Goal: Information Seeking & Learning: Compare options

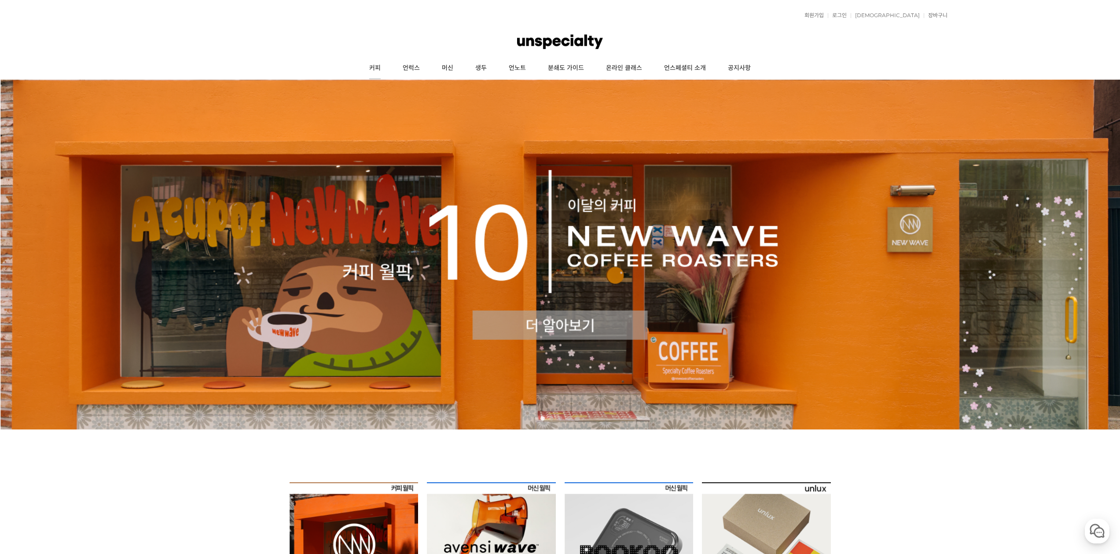
click at [387, 64] on link "커피" at bounding box center [374, 68] width 33 height 22
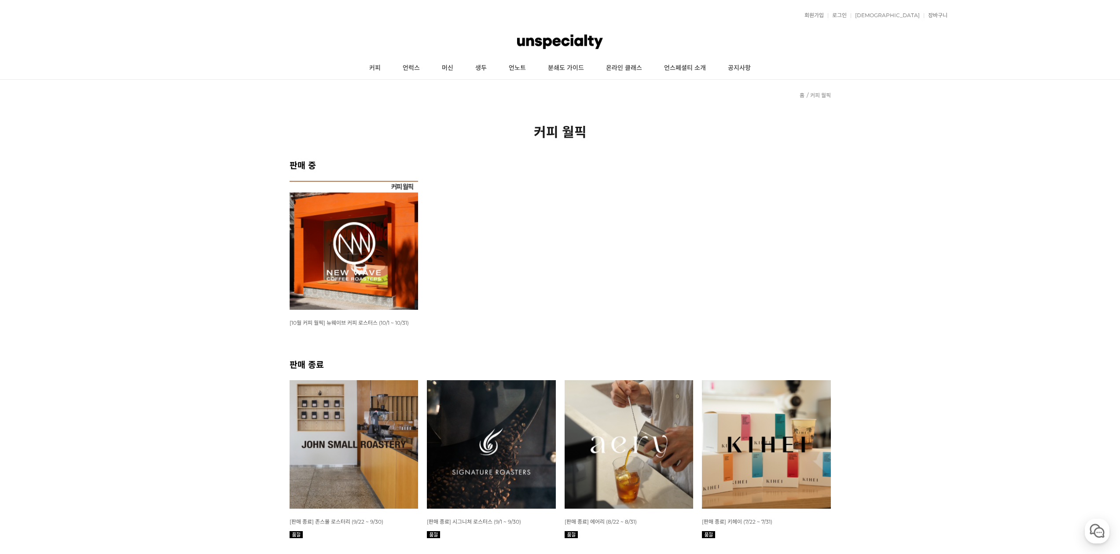
click at [358, 250] on img at bounding box center [354, 245] width 129 height 129
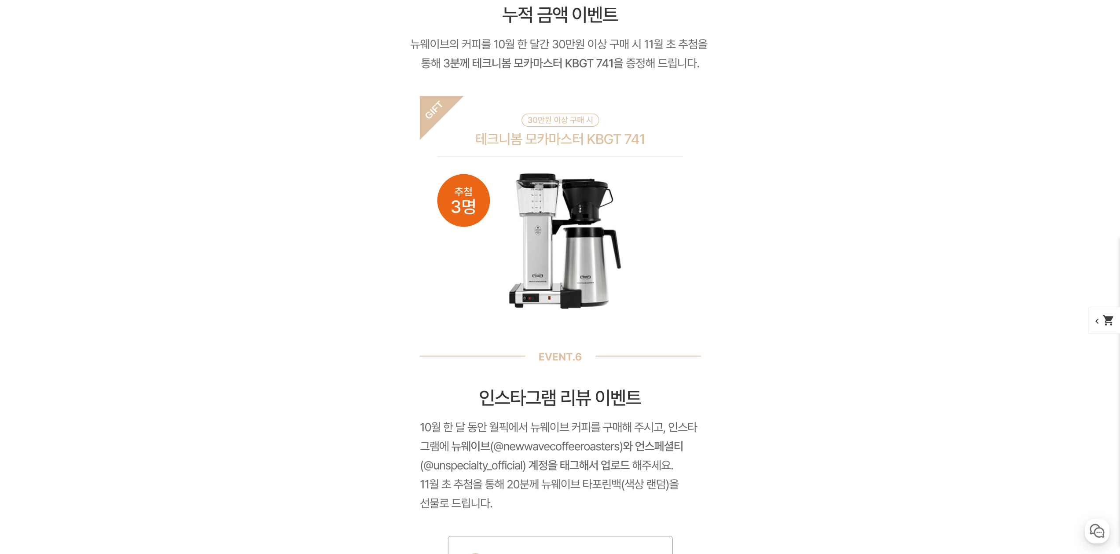
scroll to position [8546, 0]
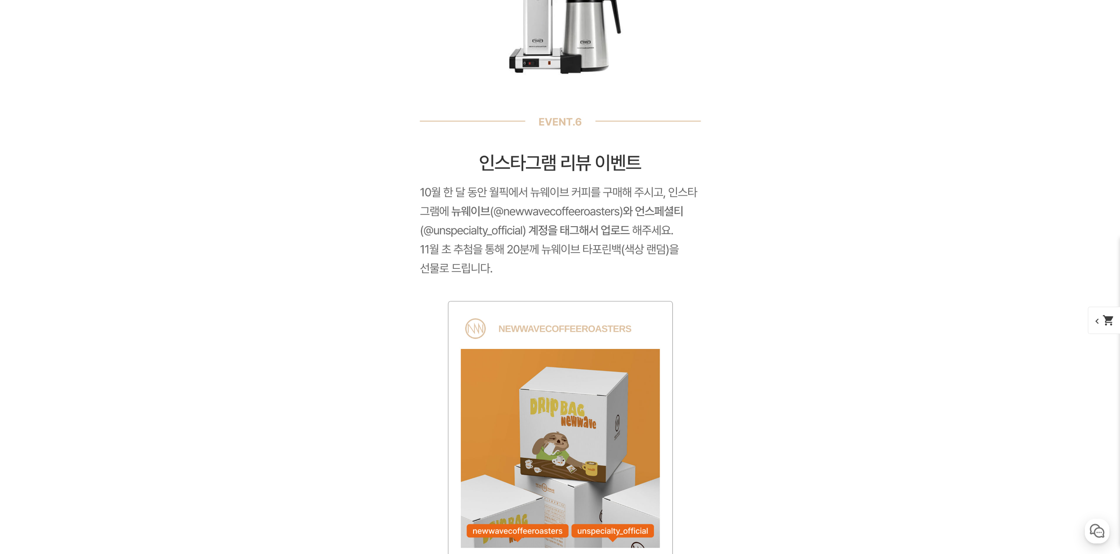
drag, startPoint x: 371, startPoint y: 290, endPoint x: 377, endPoint y: 290, distance: 6.6
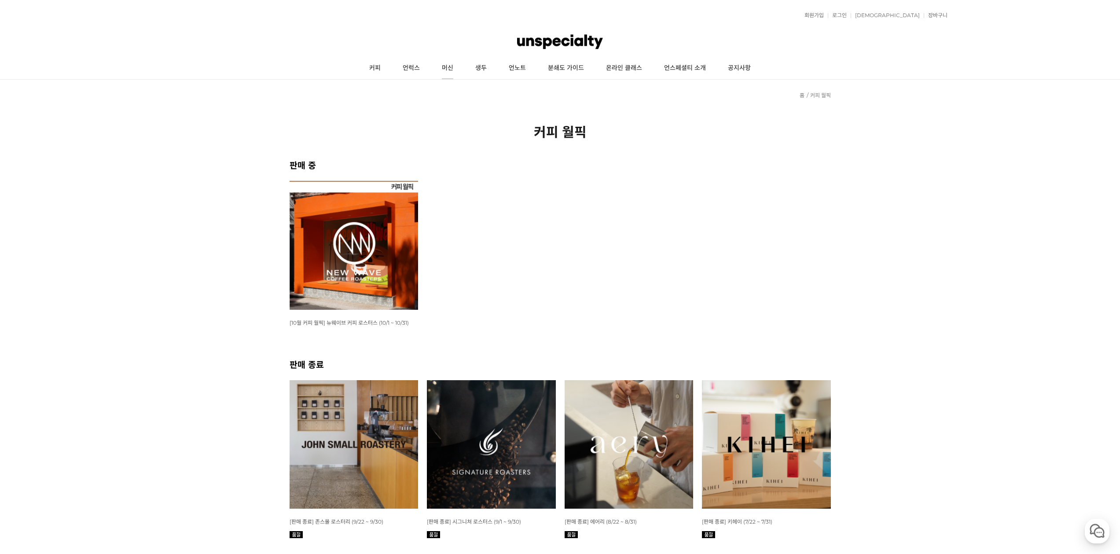
click at [444, 69] on link "머신" at bounding box center [447, 68] width 33 height 22
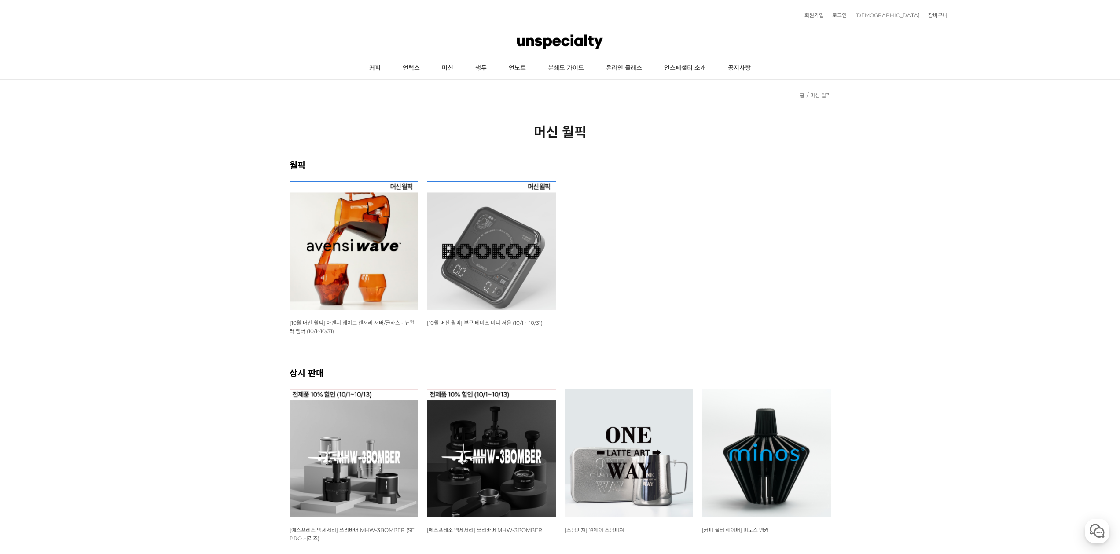
click at [498, 253] on img at bounding box center [491, 245] width 129 height 129
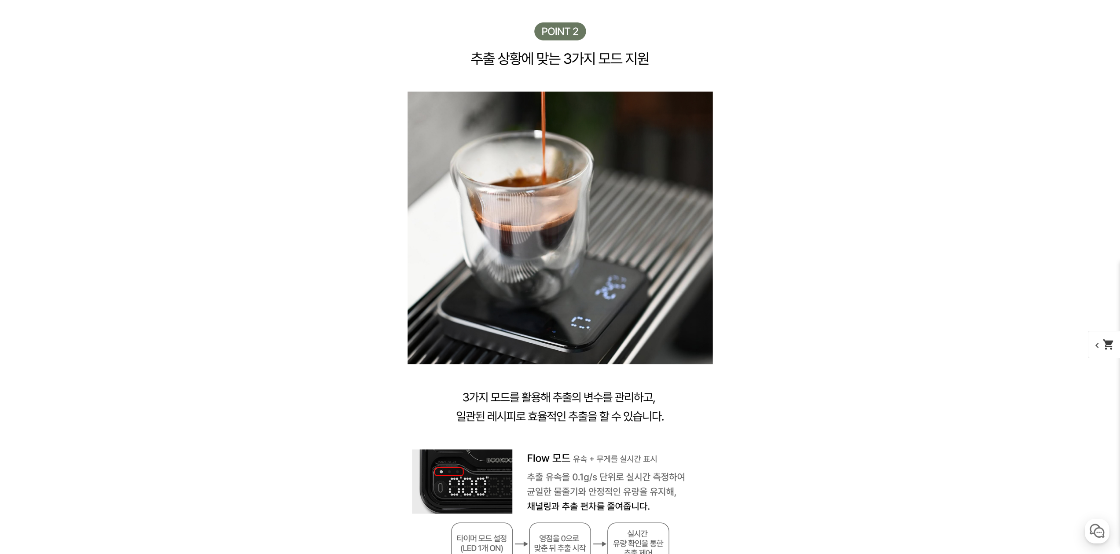
scroll to position [3843, 0]
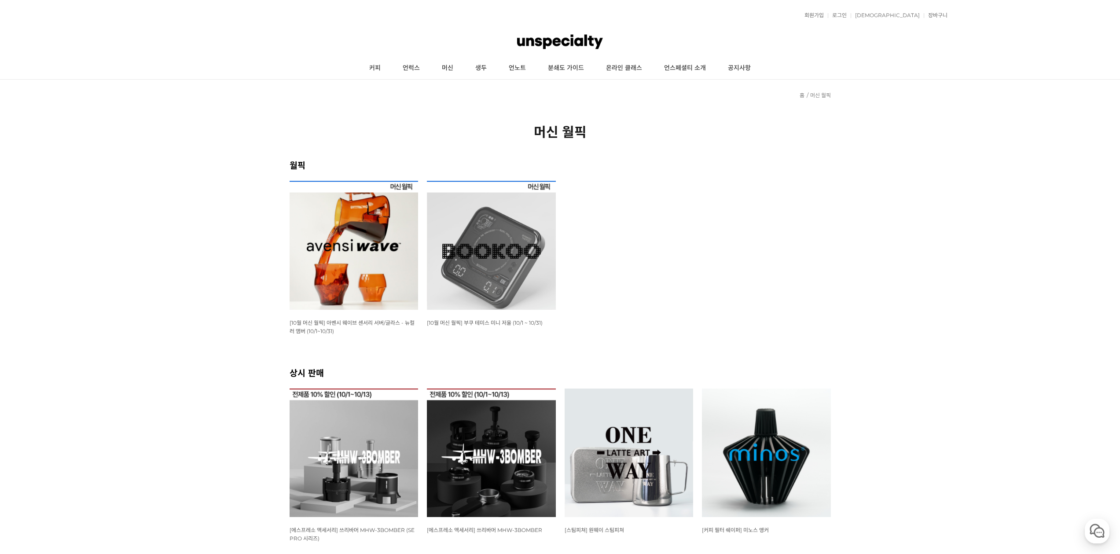
click at [389, 277] on img at bounding box center [354, 245] width 129 height 129
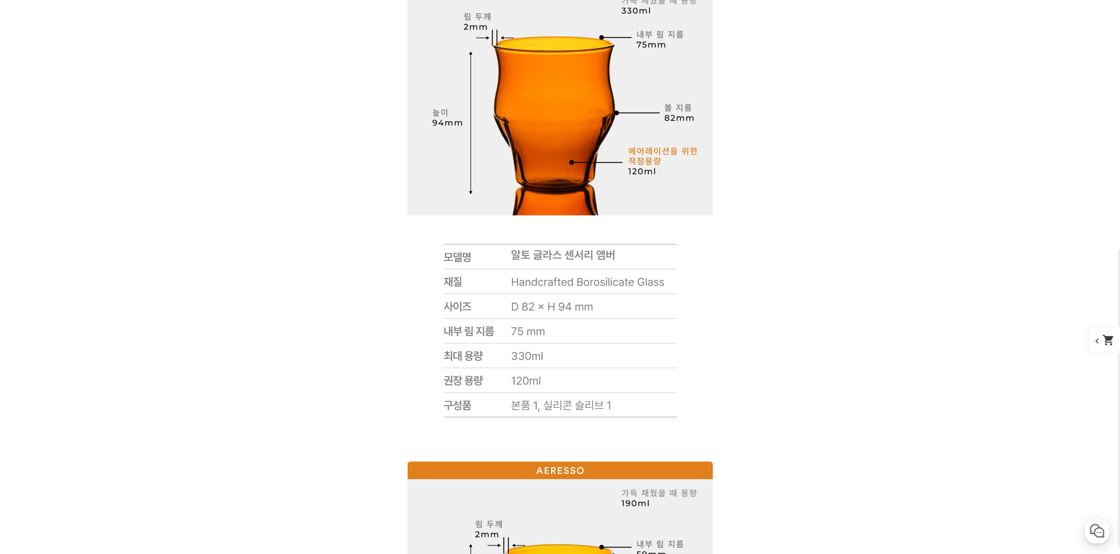
scroll to position [6688, 0]
